Goal: Information Seeking & Learning: Learn about a topic

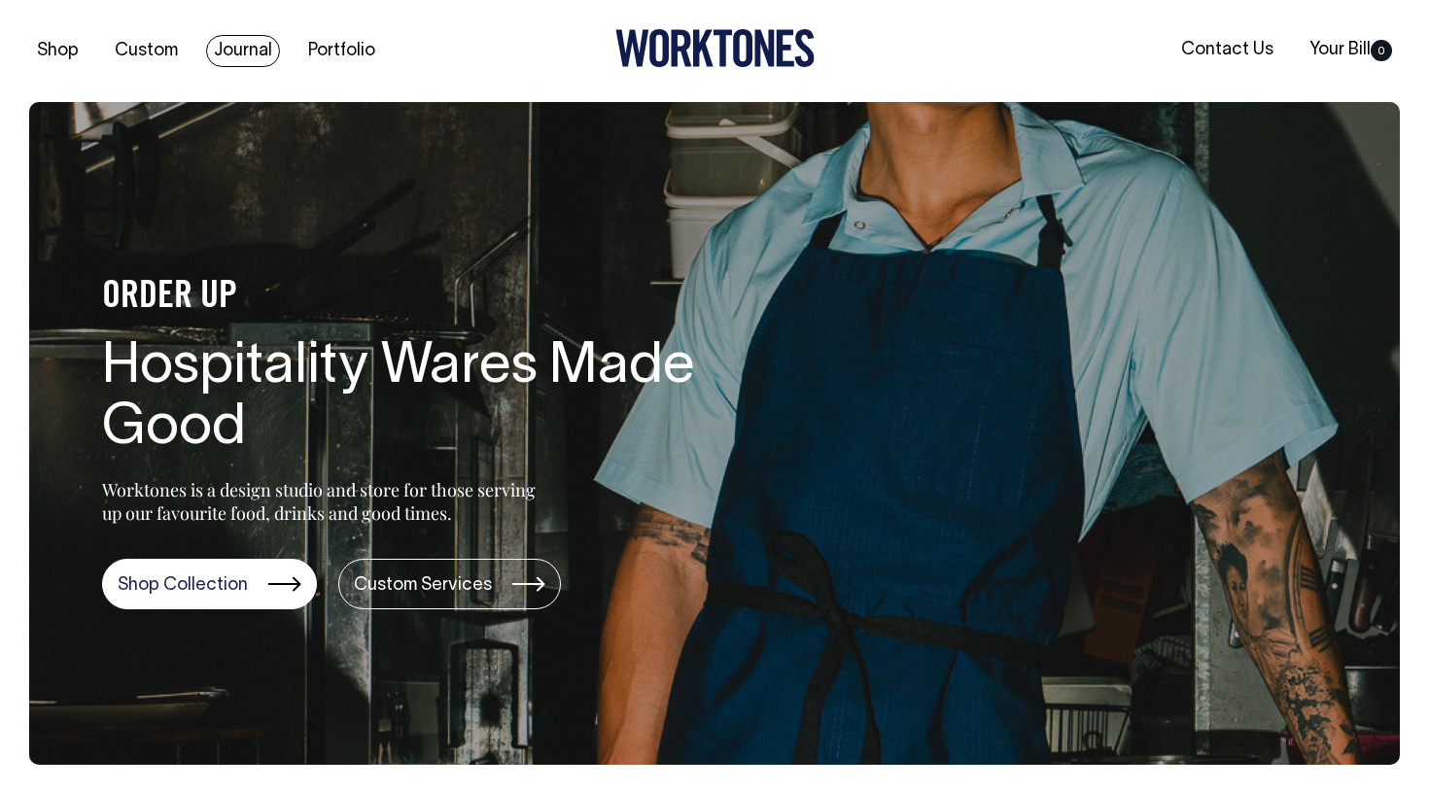
click at [255, 55] on link "Journal" at bounding box center [243, 51] width 74 height 32
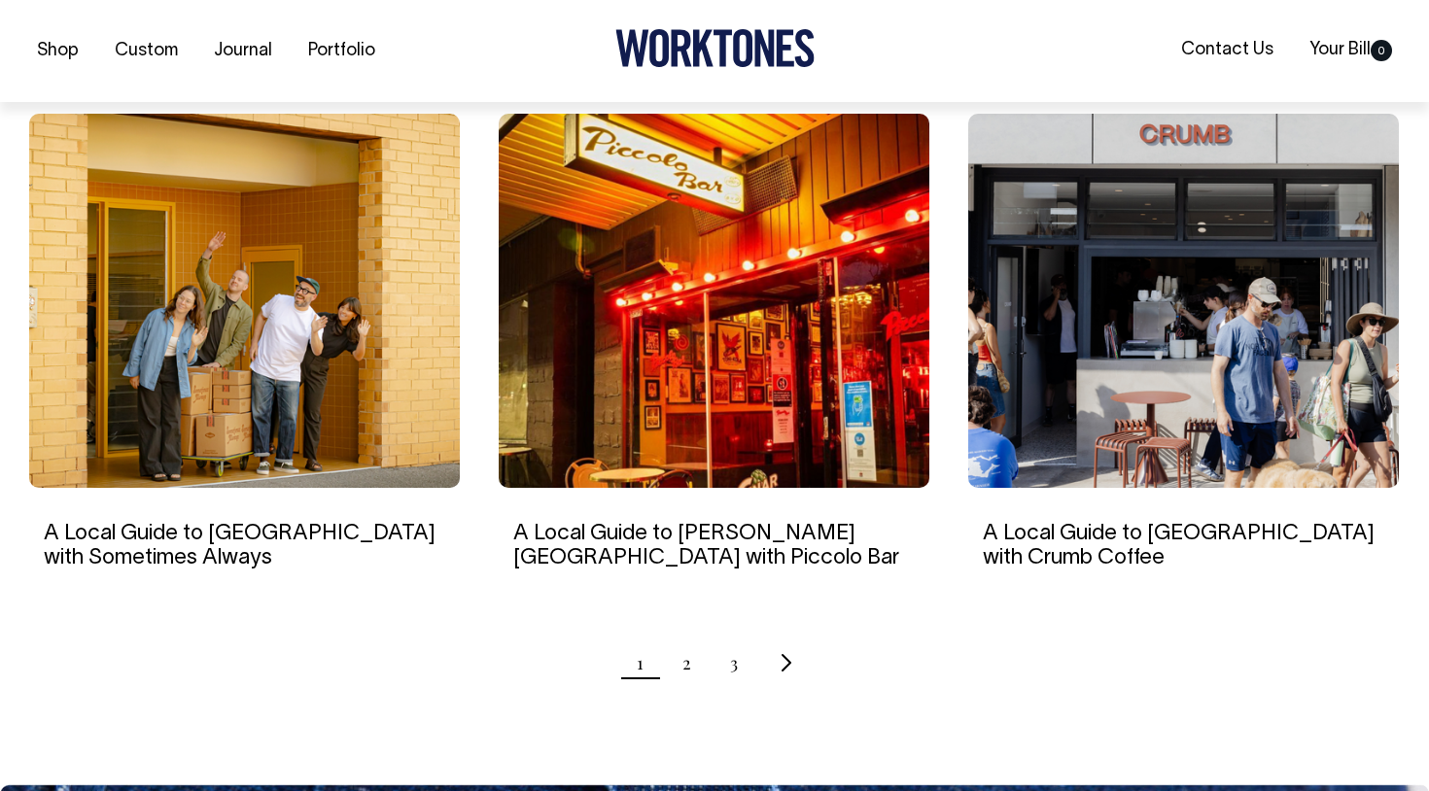
scroll to position [1775, 0]
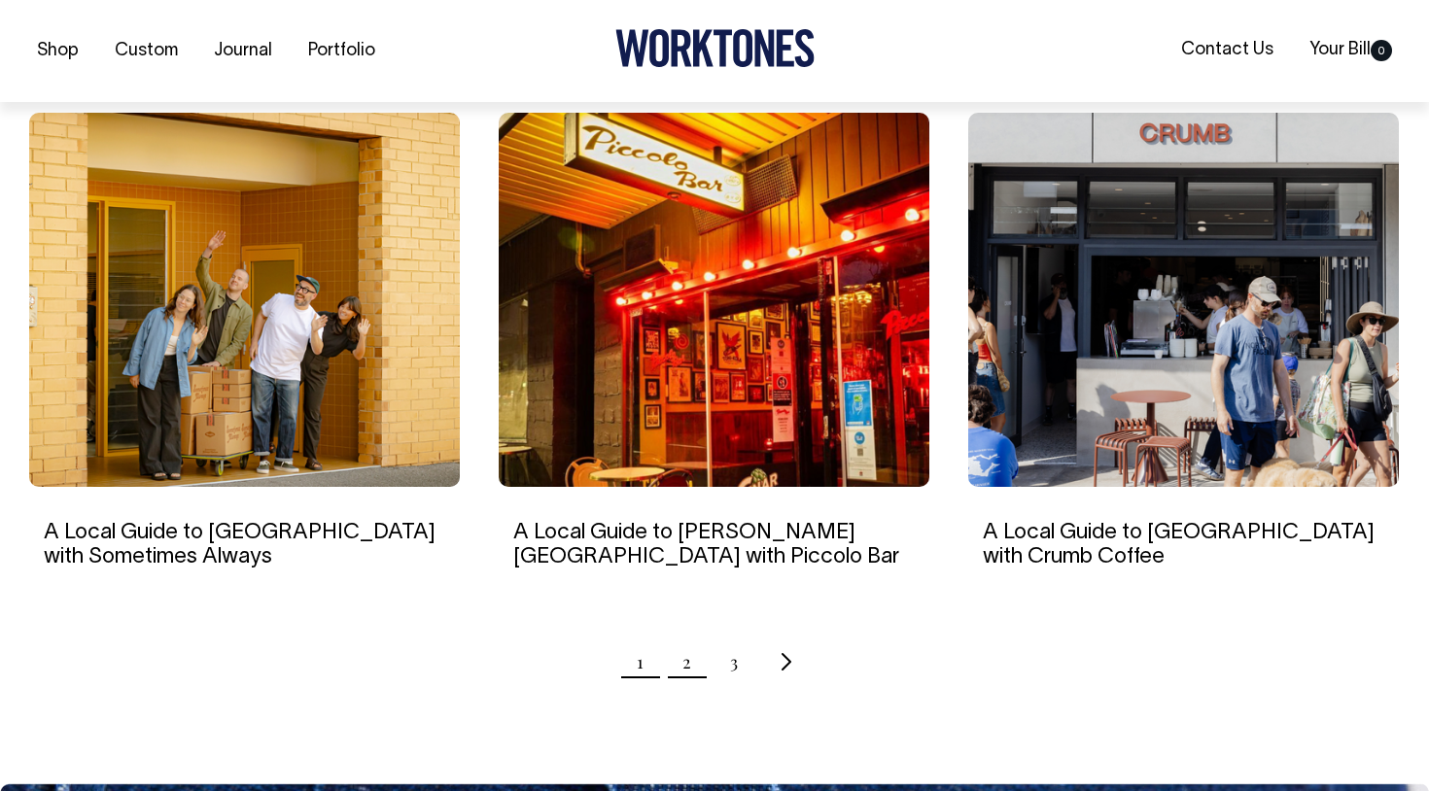
click at [688, 666] on link "2" at bounding box center [686, 662] width 9 height 49
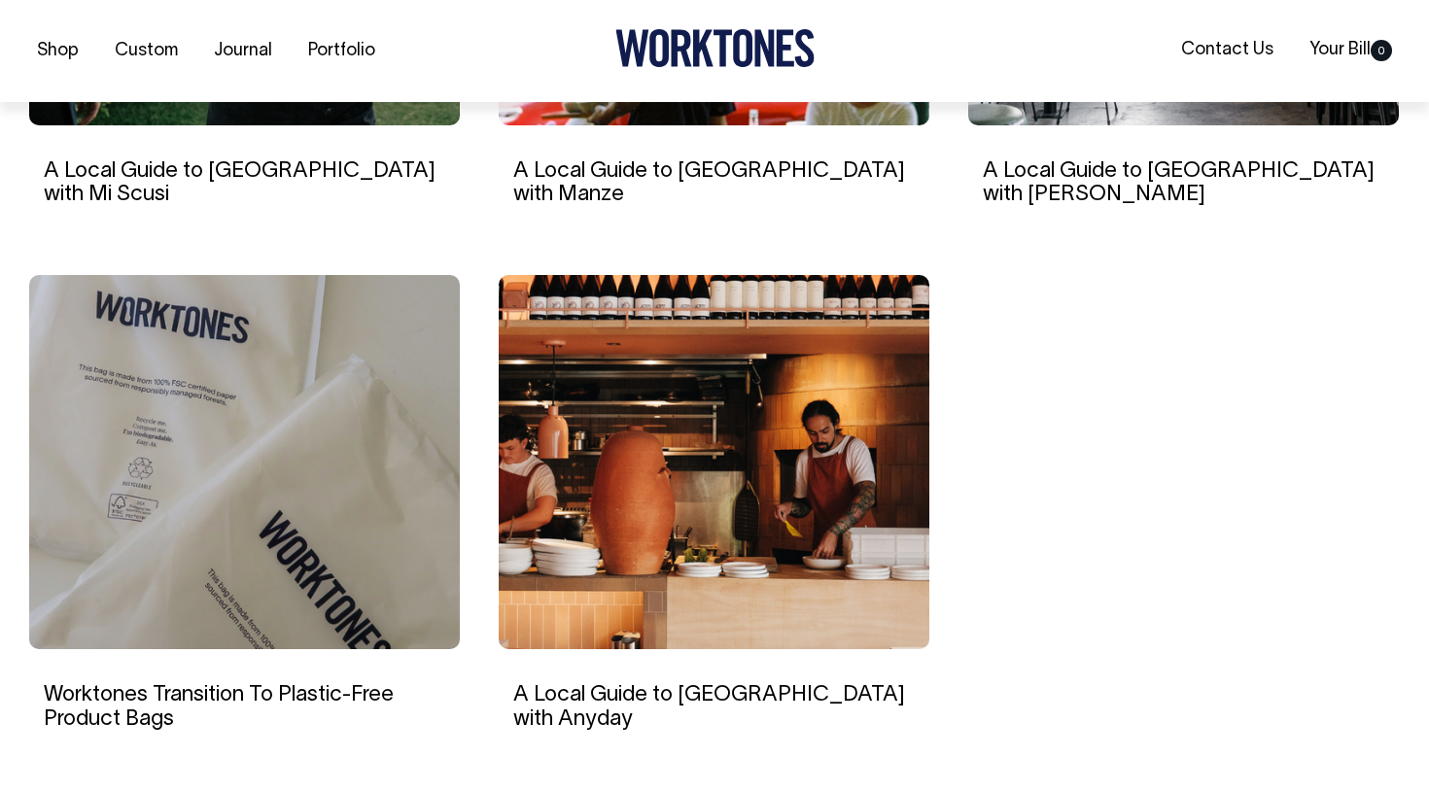
scroll to position [1613, 0]
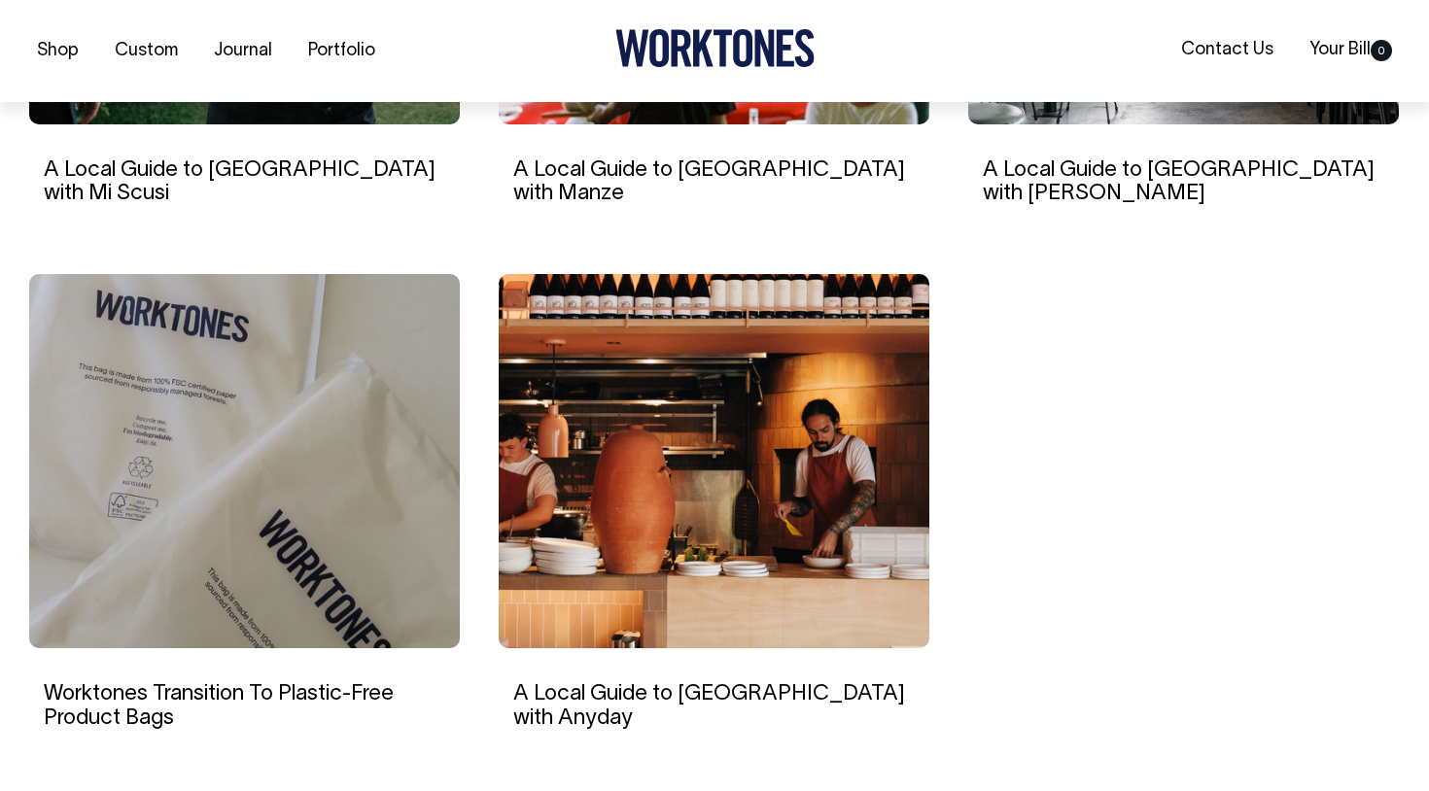
click at [866, 509] on img at bounding box center [714, 461] width 431 height 374
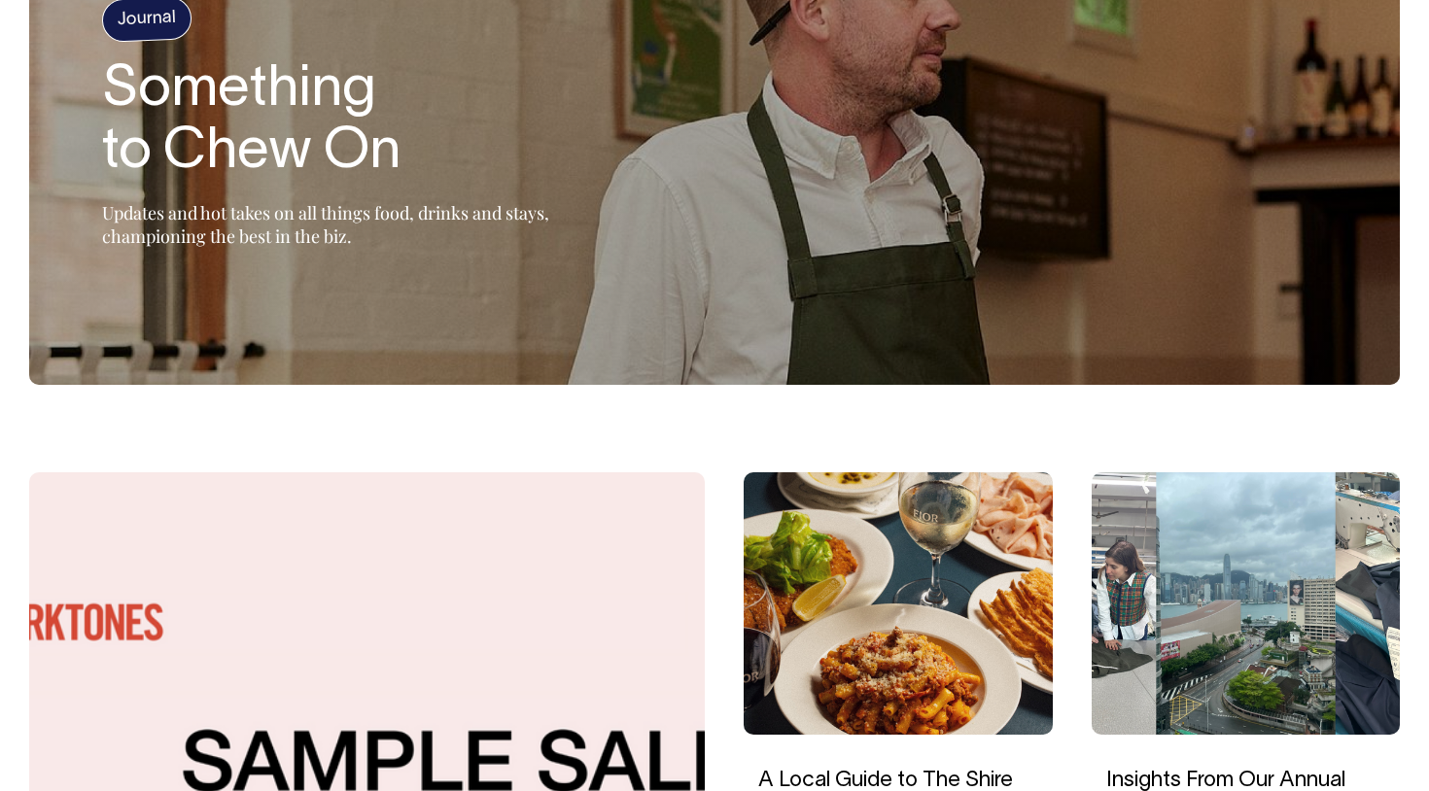
scroll to position [212, 0]
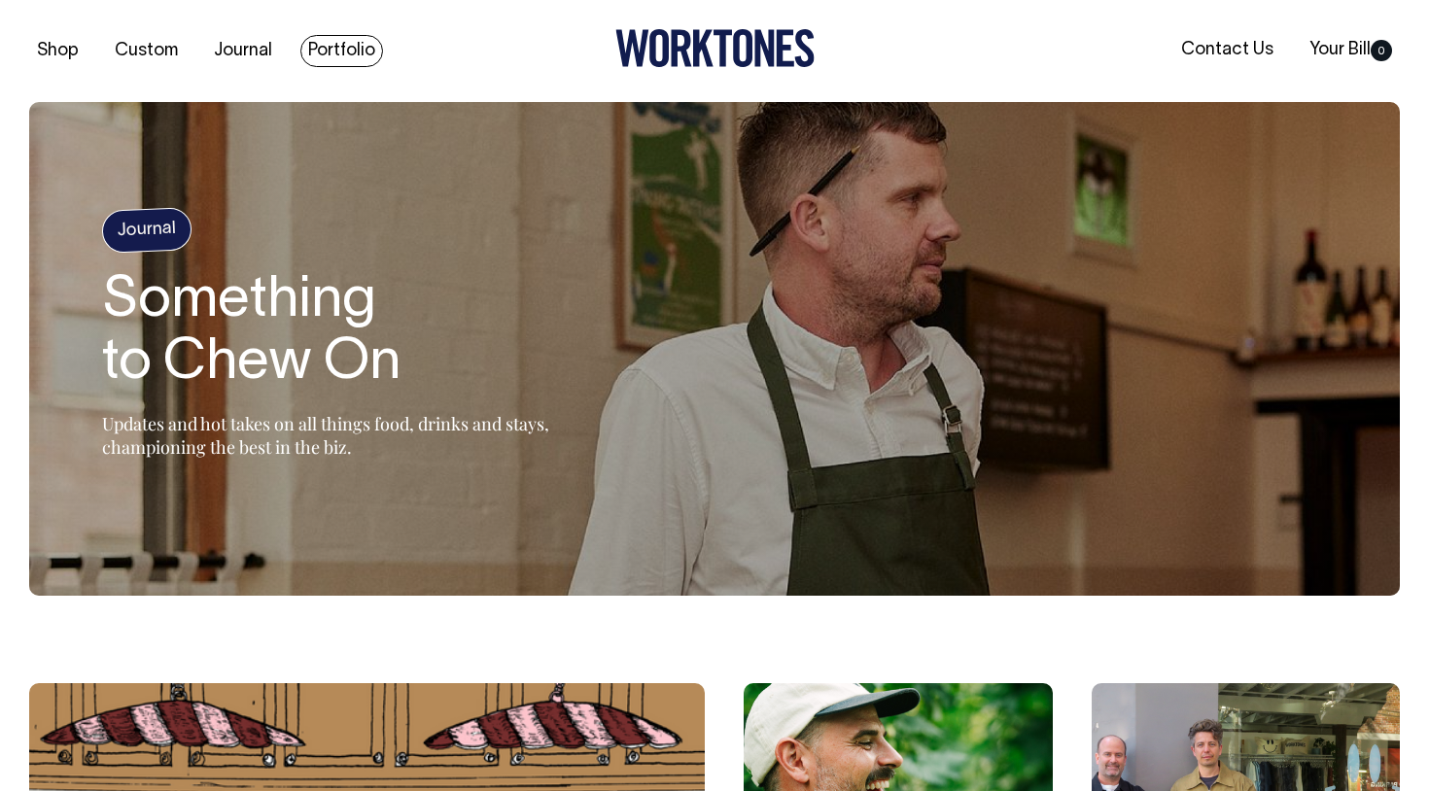
click at [347, 52] on link "Portfolio" at bounding box center [341, 51] width 83 height 32
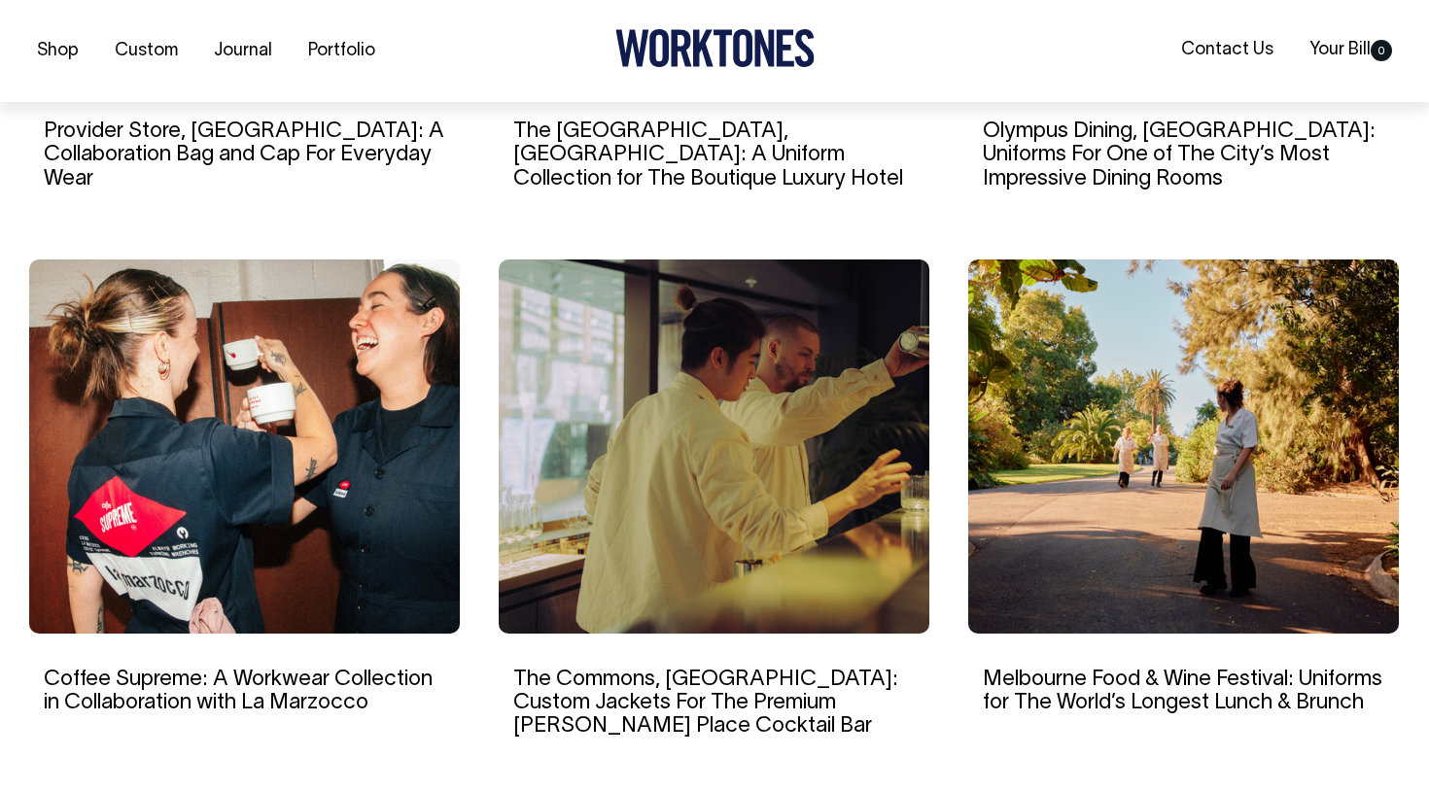
scroll to position [1677, 0]
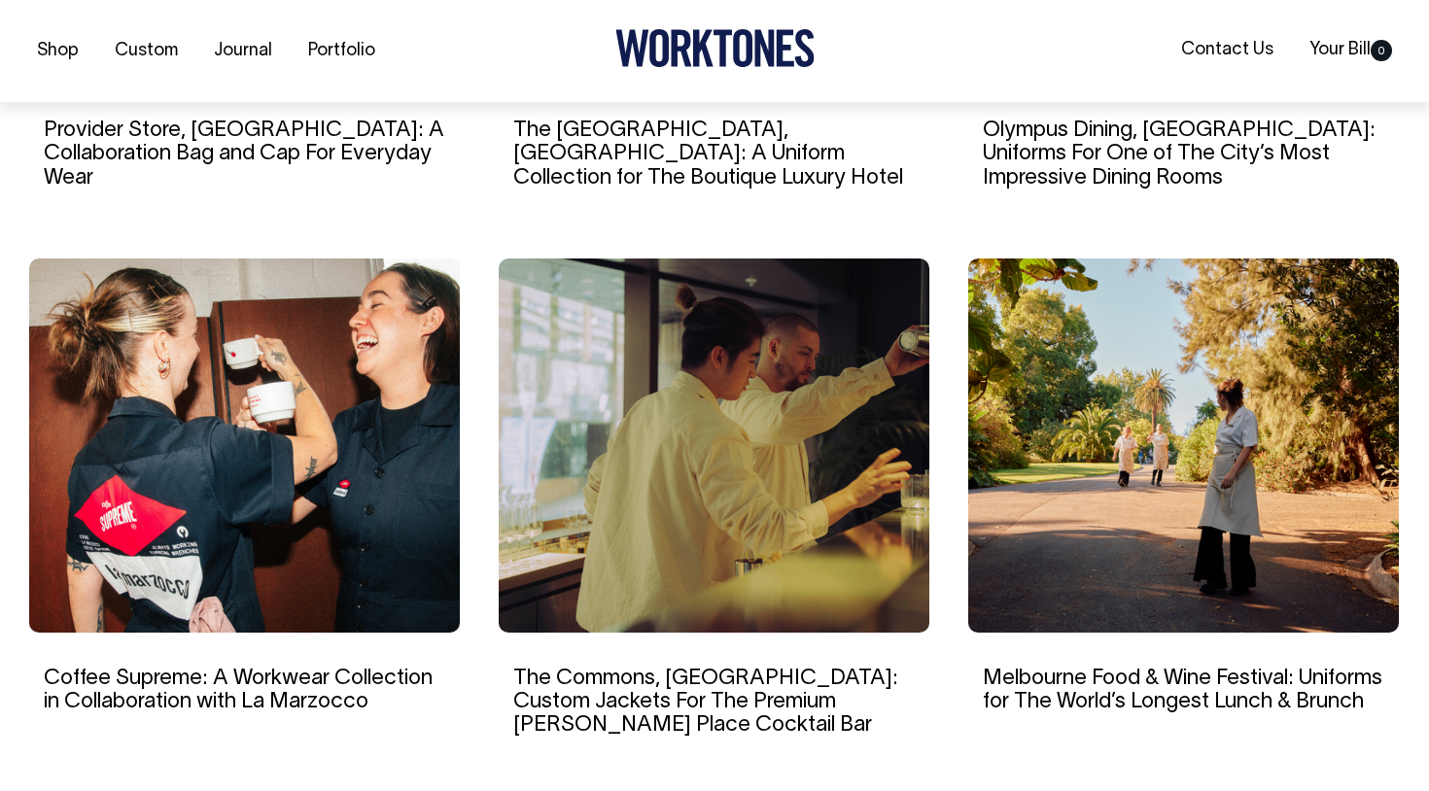
click at [688, 513] on img at bounding box center [714, 446] width 431 height 374
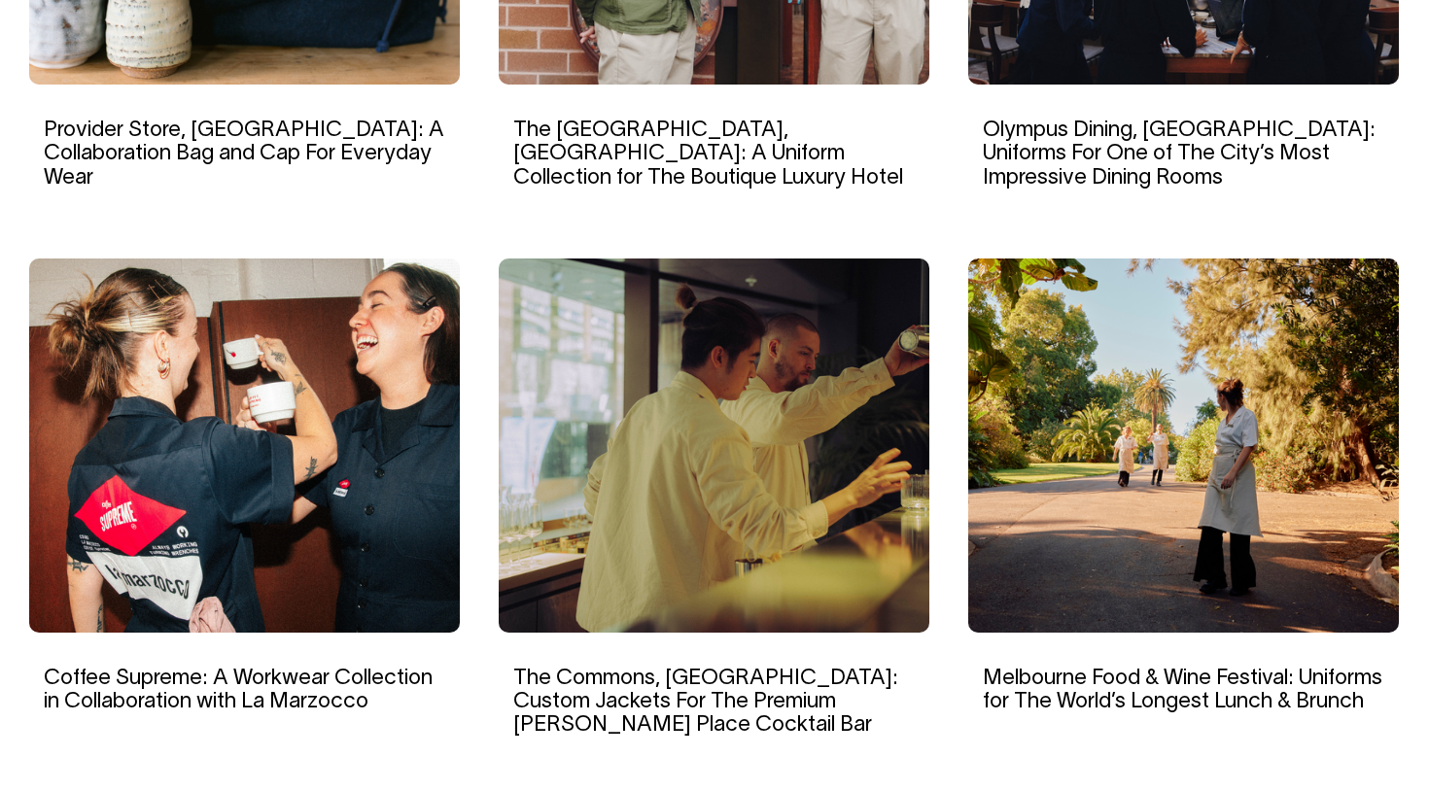
click at [363, 459] on img at bounding box center [244, 446] width 431 height 374
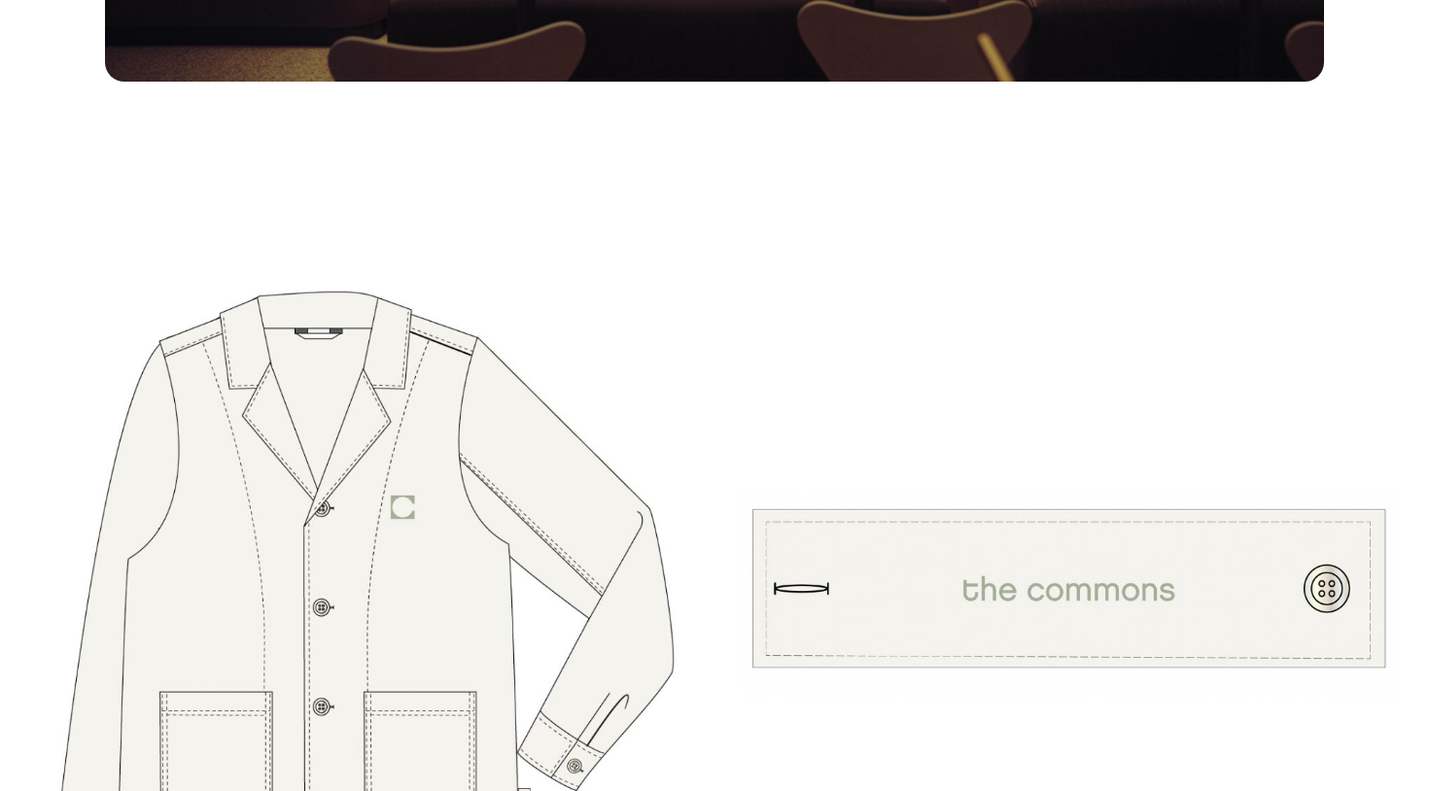
scroll to position [5228, 0]
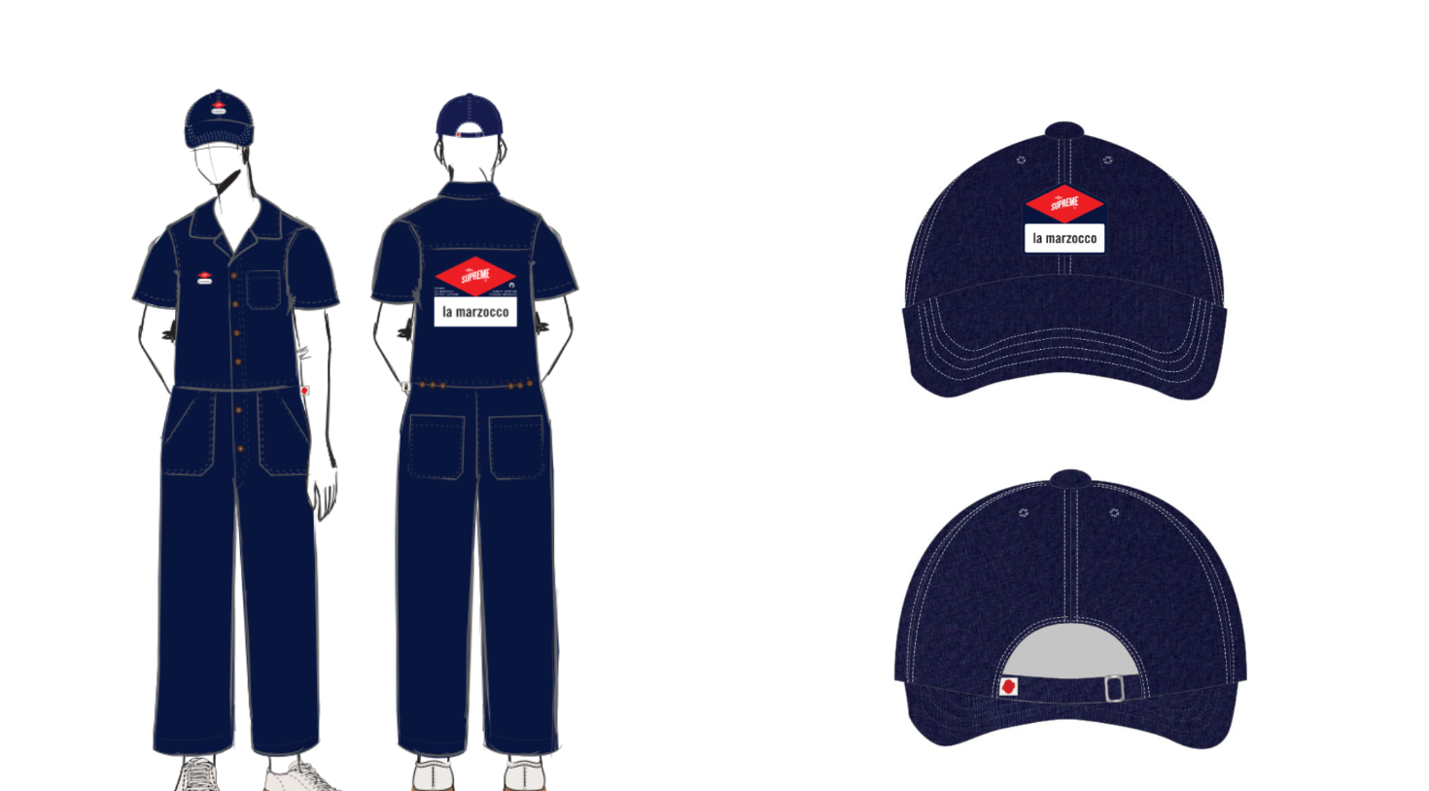
scroll to position [5460, 0]
